Goal: Information Seeking & Learning: Learn about a topic

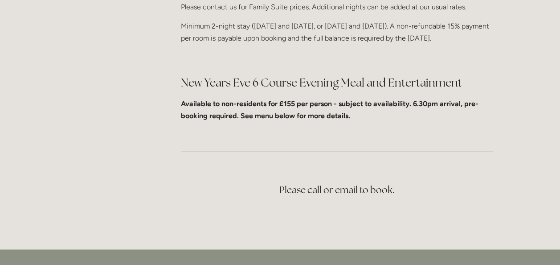
scroll to position [382, 0]
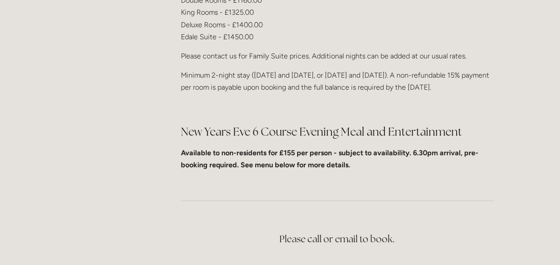
click at [293, 148] on strong "Available to non-residents for £155 per person - subject to availability. 6.30p…" at bounding box center [330, 158] width 298 height 21
click at [395, 144] on div "New Year at Losehill House 2025 Celebrate New Year in style at Losehill House w…" at bounding box center [337, 5] width 328 height 345
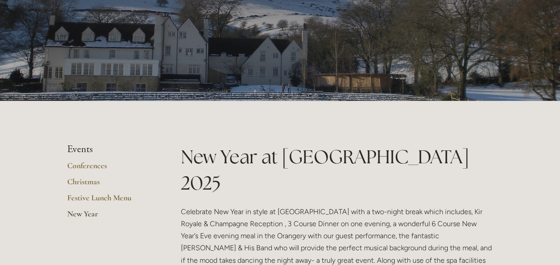
scroll to position [70, 0]
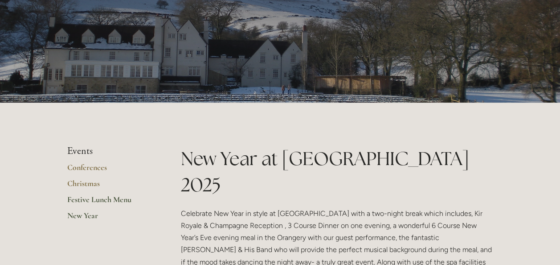
click at [103, 199] on link "Festive Lunch Menu" at bounding box center [109, 202] width 85 height 16
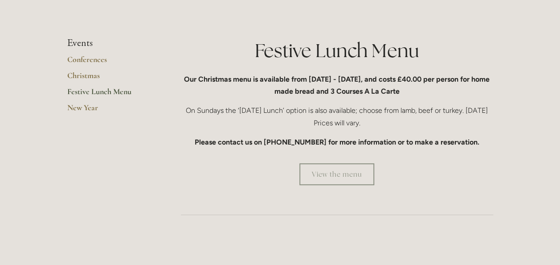
scroll to position [178, 0]
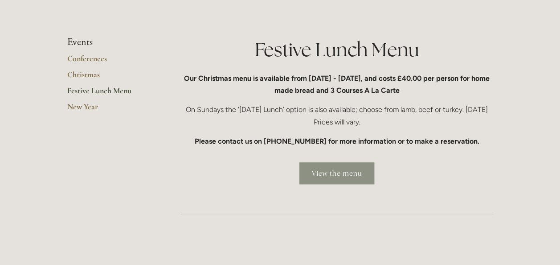
click at [343, 169] on link "View the menu" at bounding box center [337, 173] width 75 height 22
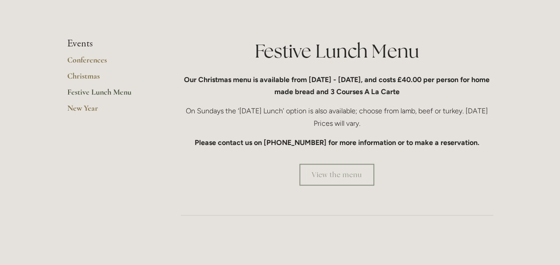
scroll to position [134, 0]
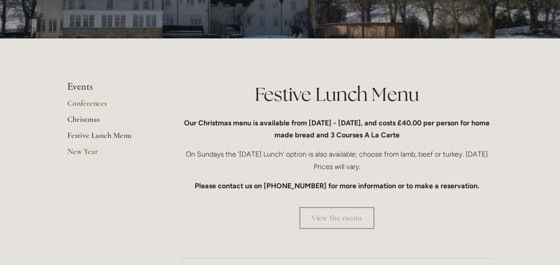
click at [88, 117] on link "Christmas" at bounding box center [109, 122] width 85 height 16
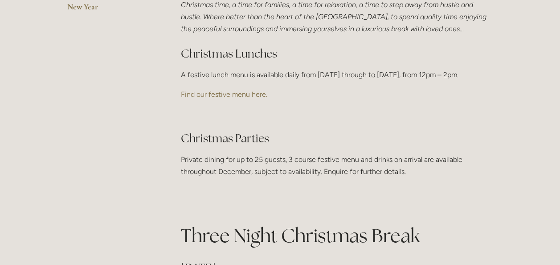
scroll to position [178, 0]
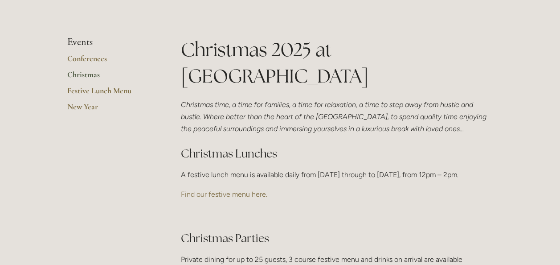
click at [226, 198] on link "Find our festive menu here." at bounding box center [224, 194] width 86 height 8
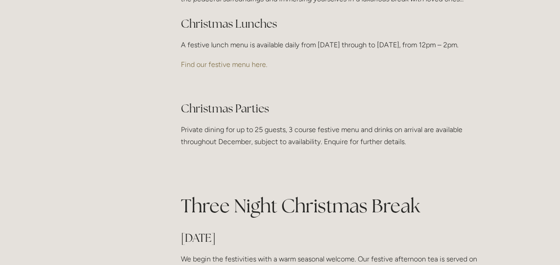
scroll to position [312, 0]
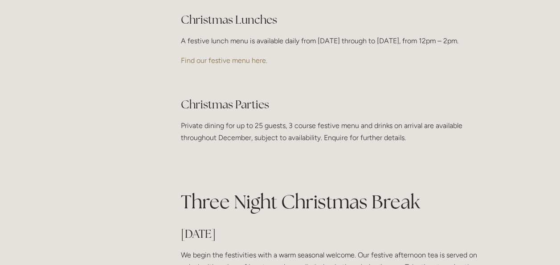
click at [242, 65] on link "Find our festive menu here." at bounding box center [224, 60] width 86 height 8
click at [262, 65] on link "Find our festive menu here." at bounding box center [224, 60] width 86 height 8
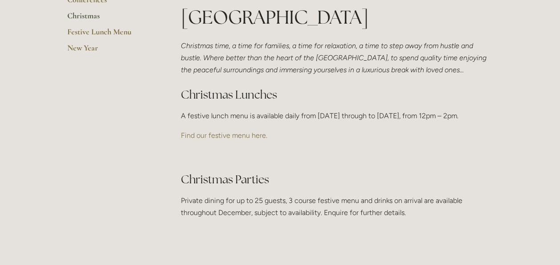
scroll to position [312, 0]
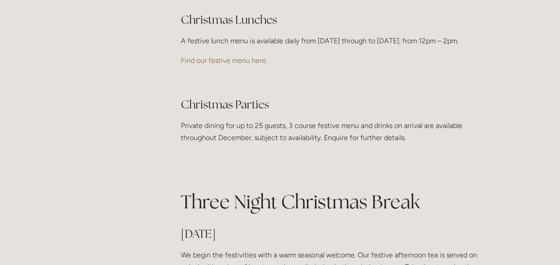
click at [251, 65] on link "Find our festive menu here." at bounding box center [224, 60] width 86 height 8
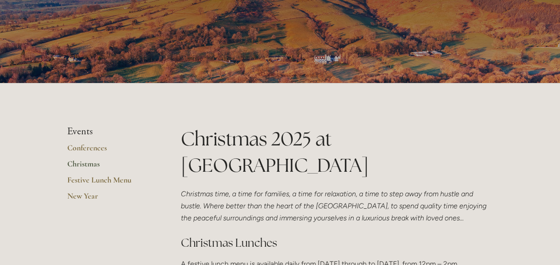
scroll to position [89, 0]
click at [103, 177] on link "Festive Lunch Menu" at bounding box center [109, 183] width 85 height 16
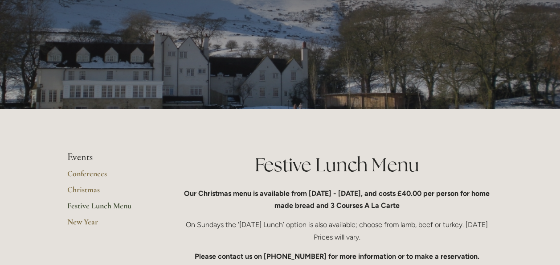
scroll to position [134, 0]
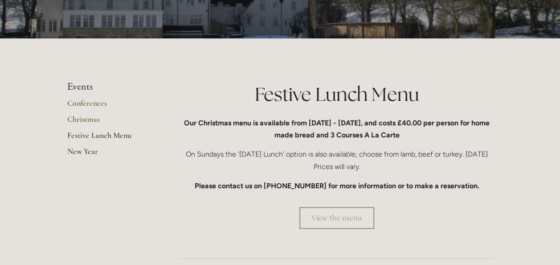
click at [90, 148] on link "New Year" at bounding box center [109, 154] width 85 height 16
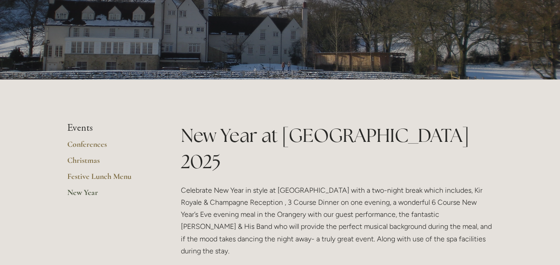
scroll to position [89, 0]
